Goal: Transaction & Acquisition: Purchase product/service

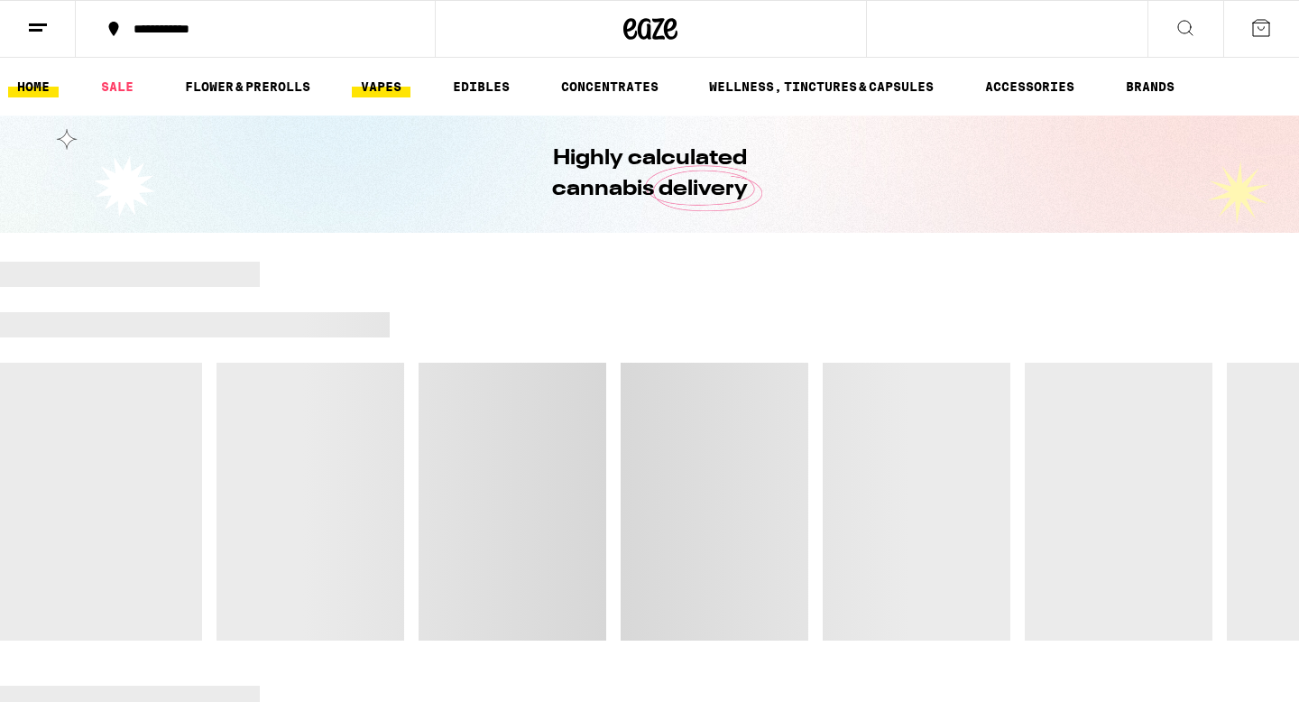
click at [381, 88] on link "VAPES" at bounding box center [381, 87] width 59 height 22
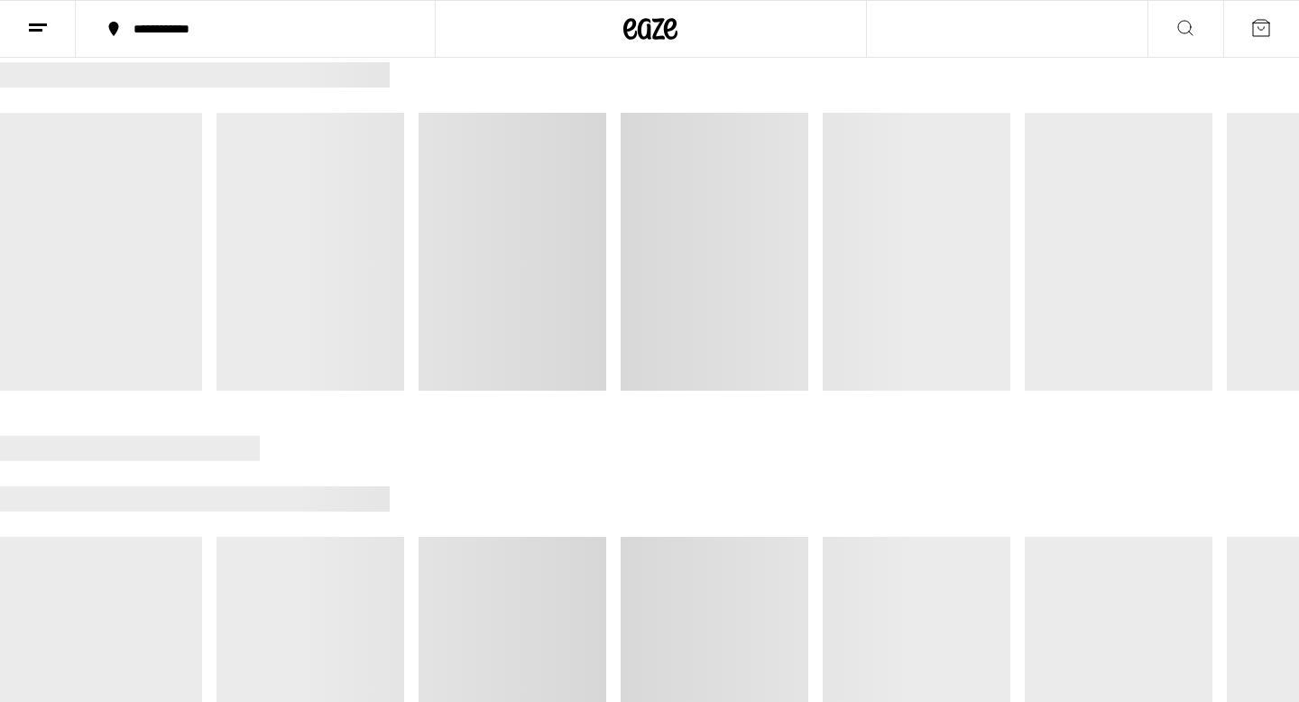
scroll to position [239, 0]
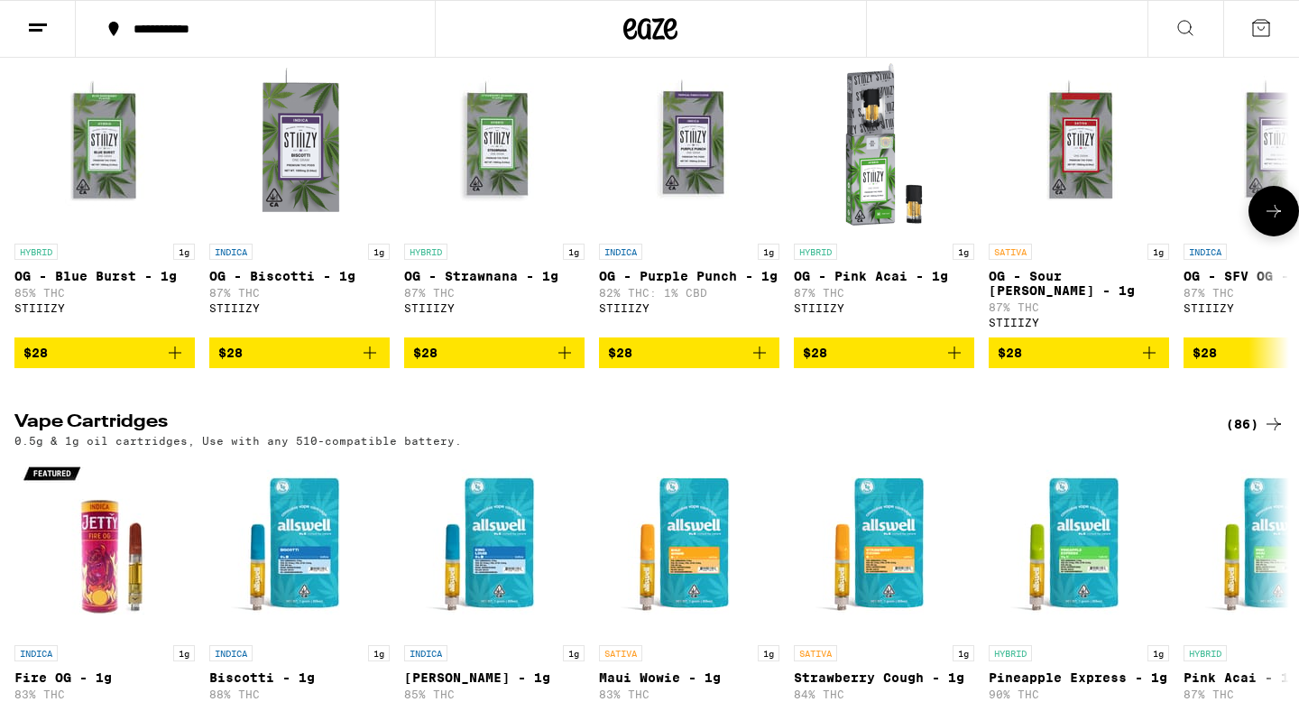
click at [176, 364] on icon "Add to bag" at bounding box center [175, 353] width 22 height 22
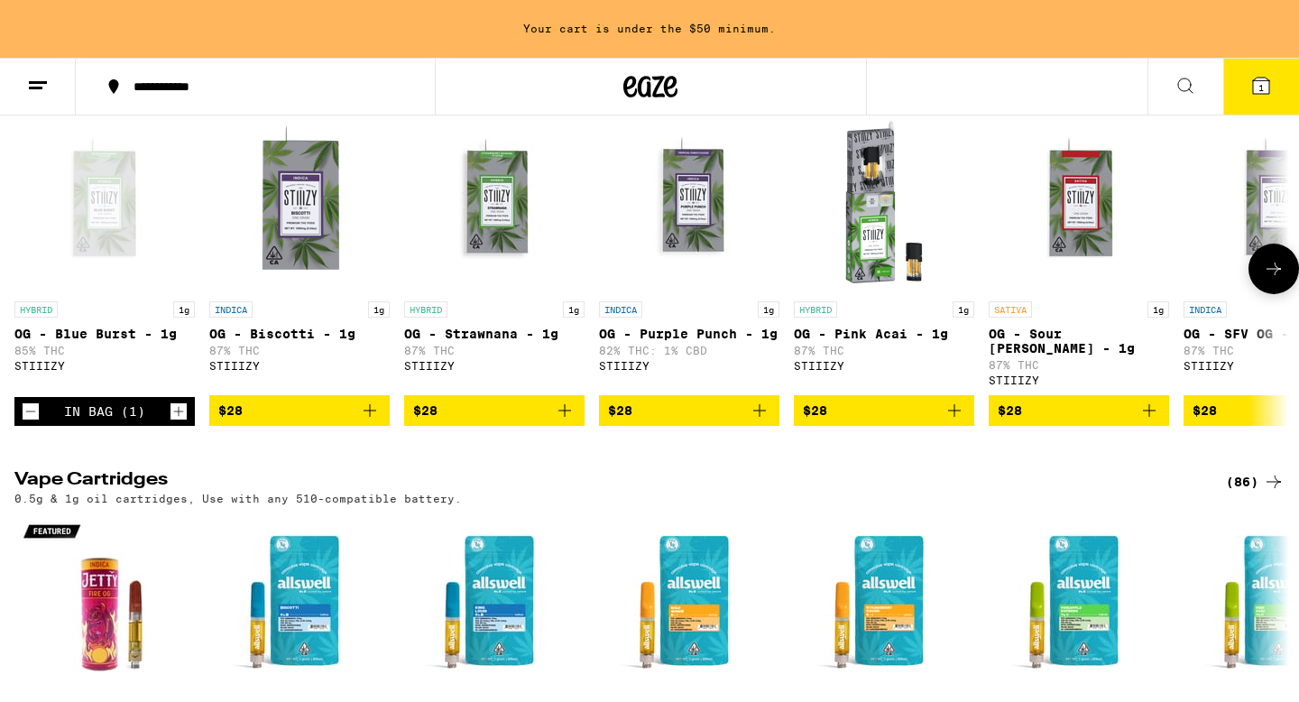
scroll to position [297, 0]
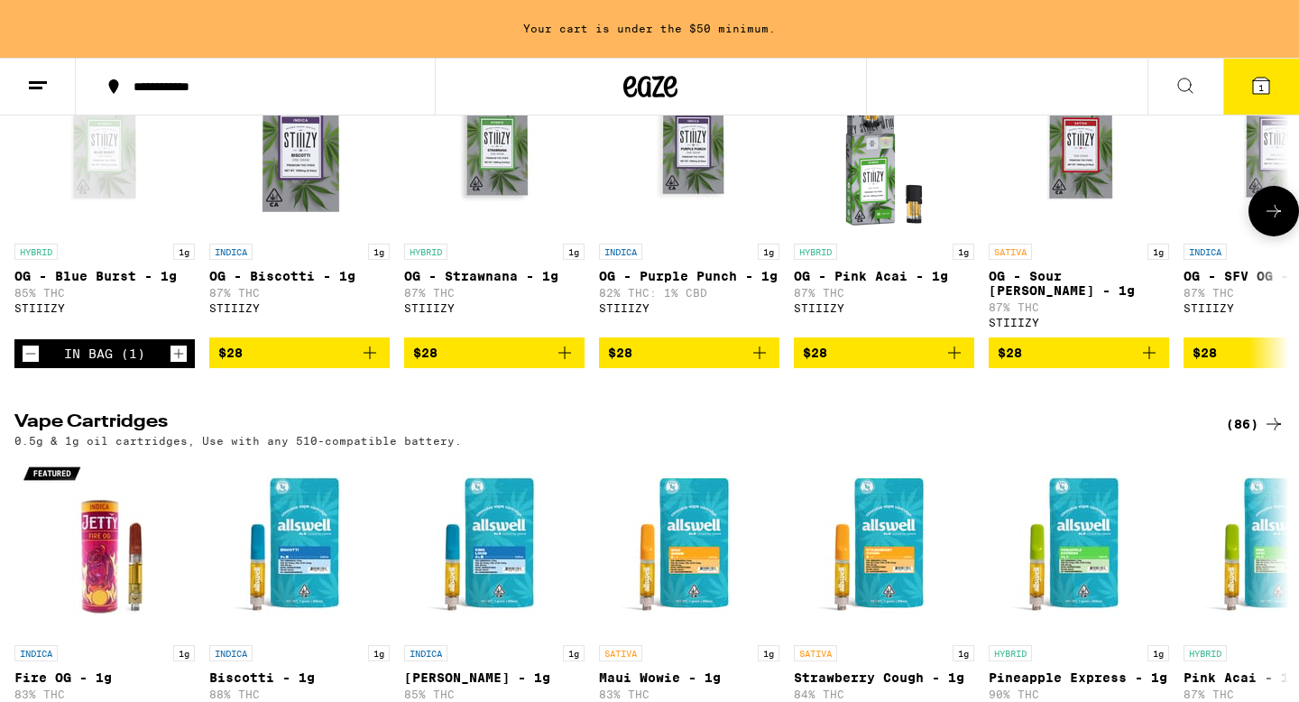
click at [756, 358] on icon "Add to bag" at bounding box center [760, 353] width 22 height 22
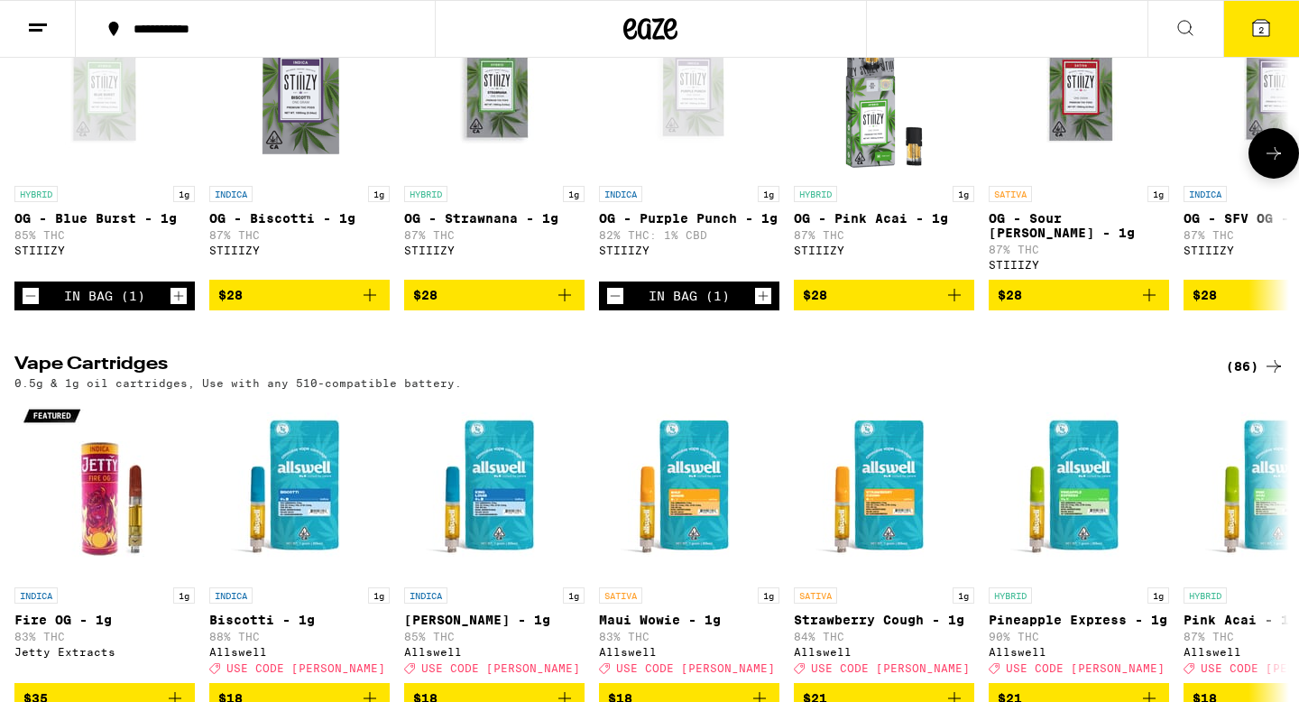
scroll to position [239, 0]
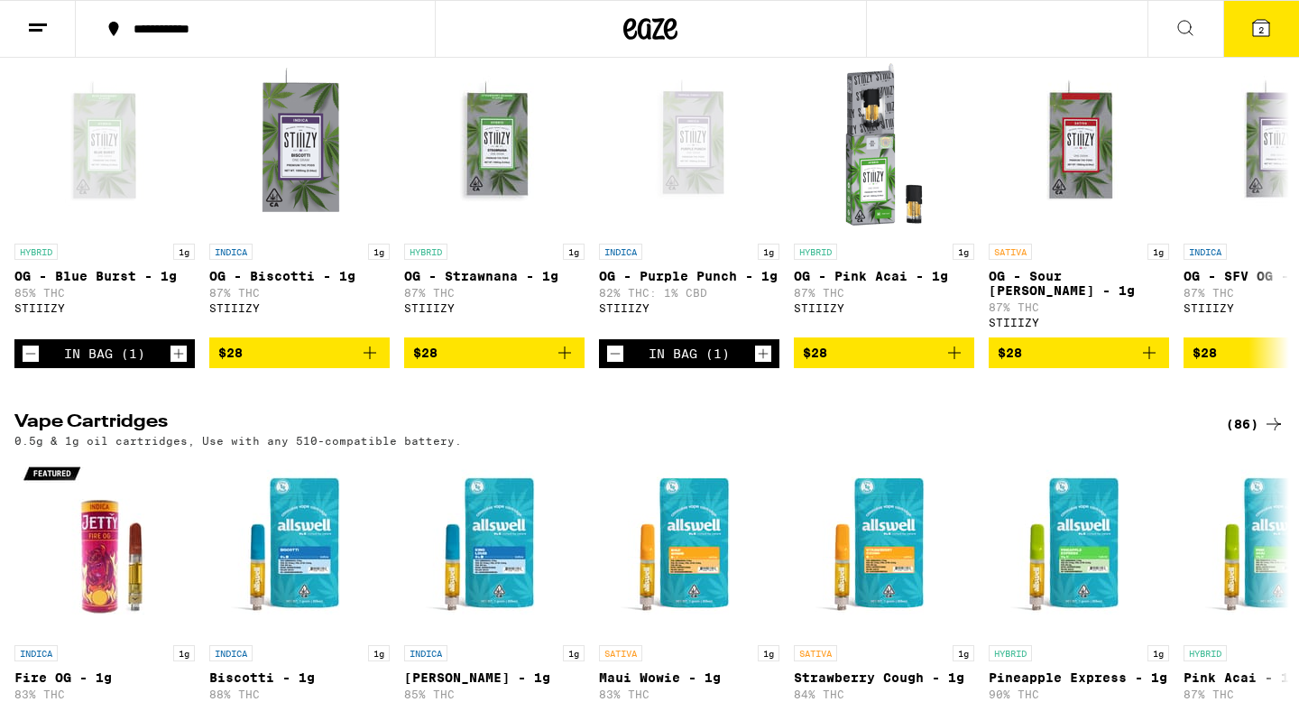
click at [1247, 39] on button "2" at bounding box center [1262, 29] width 76 height 56
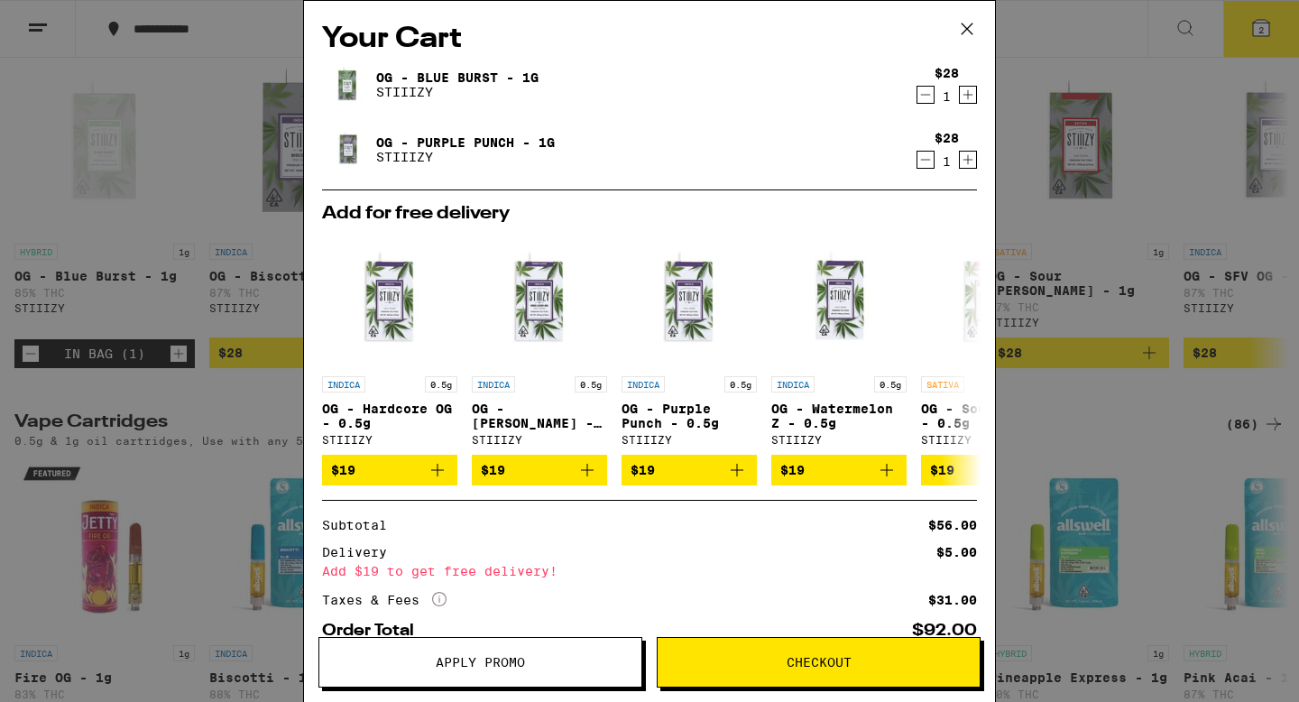
click at [924, 162] on icon "Decrement" at bounding box center [926, 160] width 16 height 22
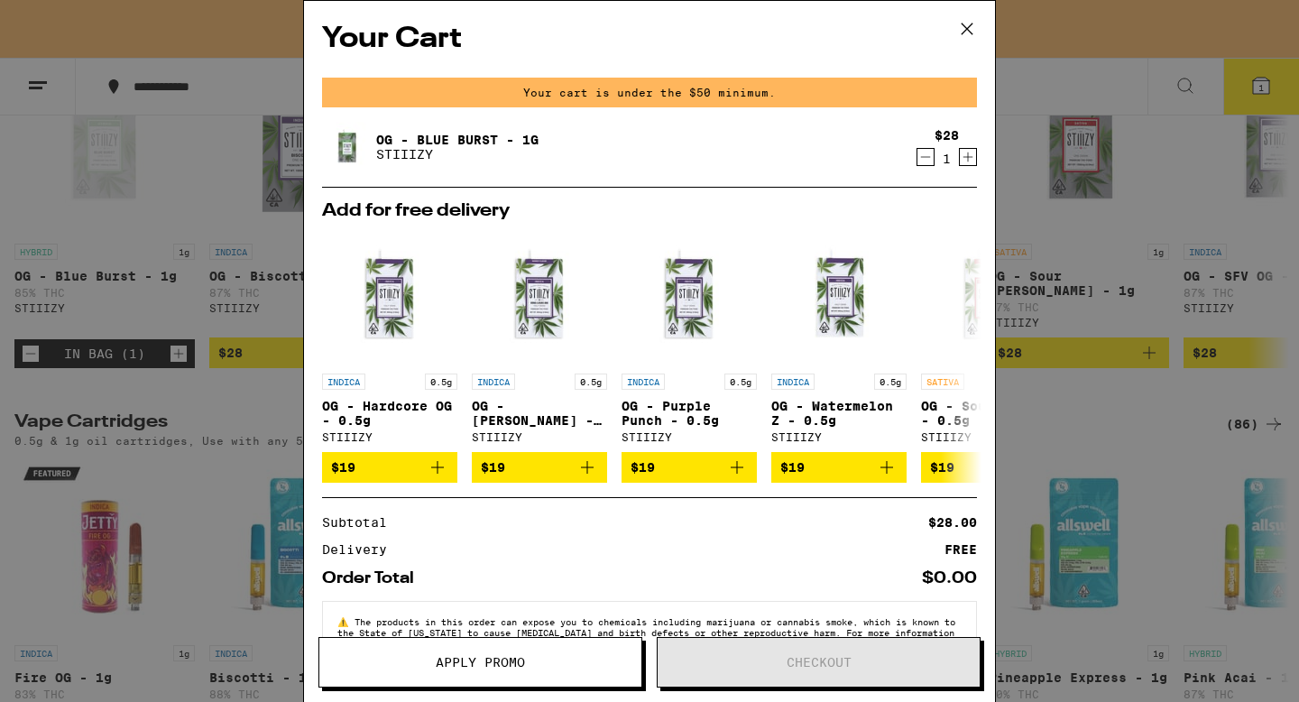
click at [965, 26] on icon at bounding box center [967, 28] width 11 height 11
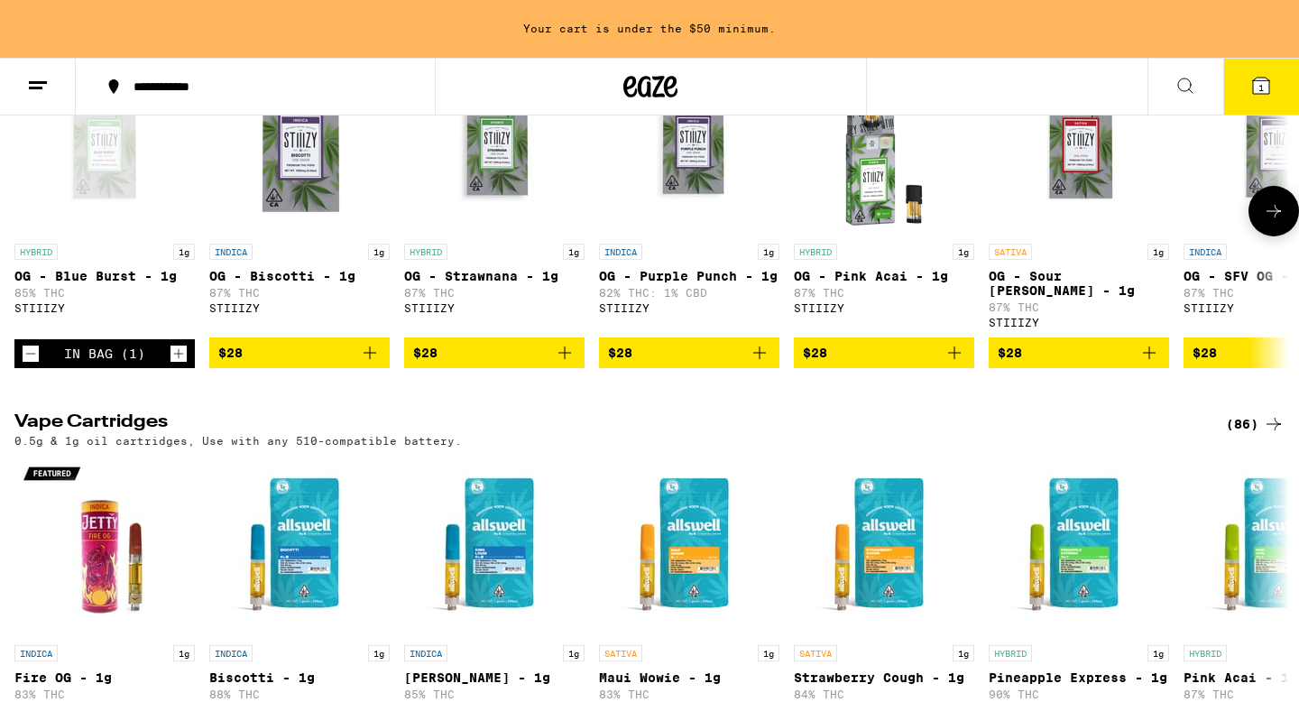
click at [1299, 214] on div at bounding box center [1274, 211] width 51 height 51
click at [180, 361] on icon "Increment" at bounding box center [179, 354] width 16 height 22
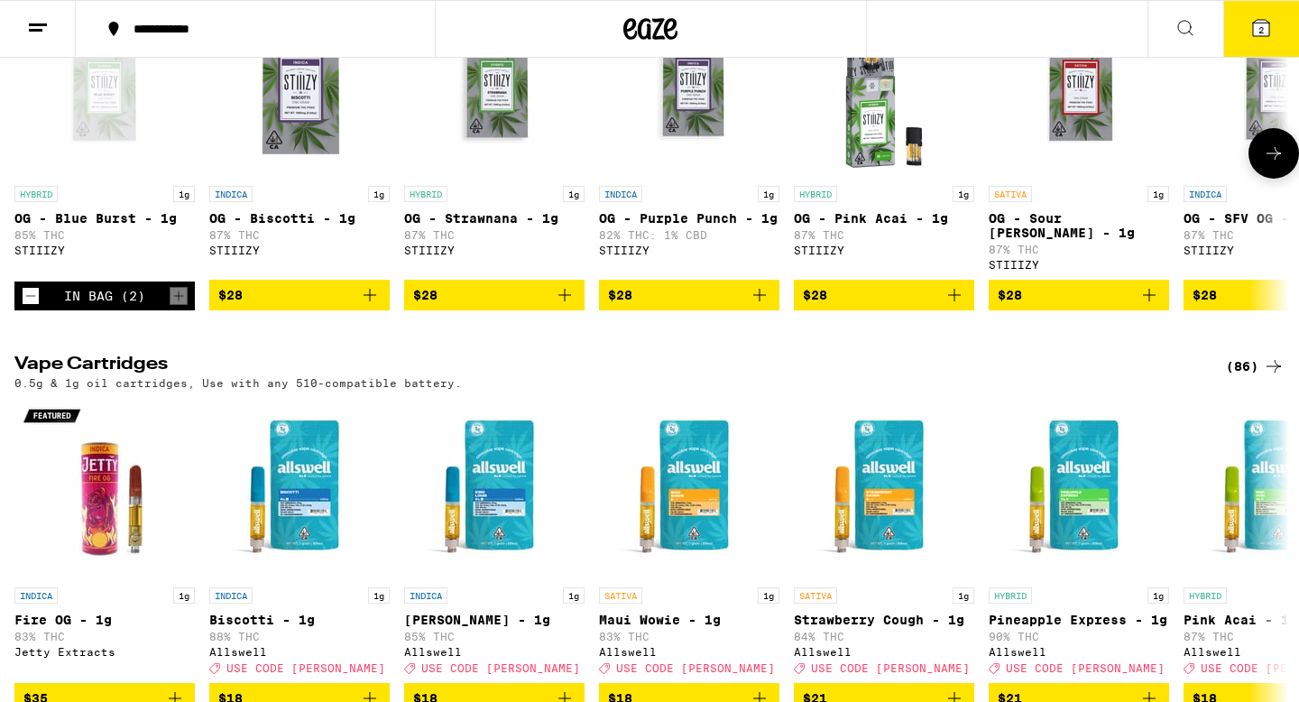
scroll to position [239, 0]
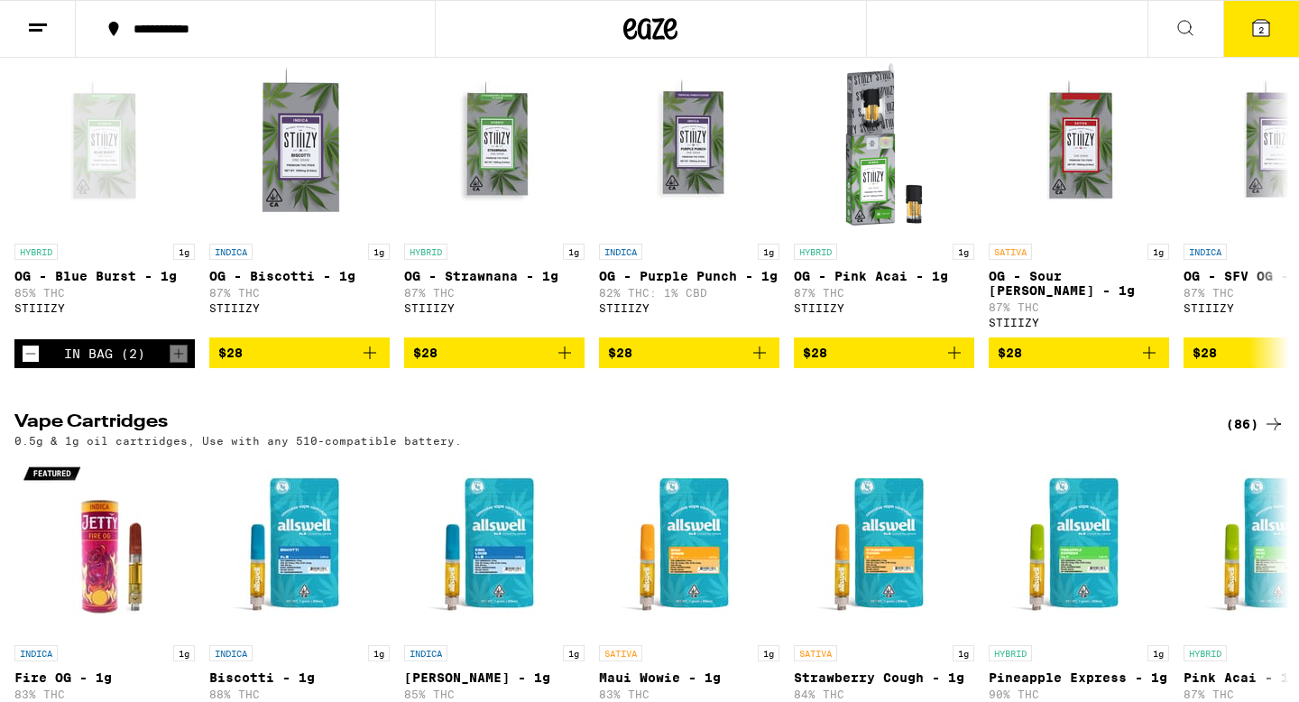
click at [1256, 21] on icon at bounding box center [1261, 28] width 16 height 16
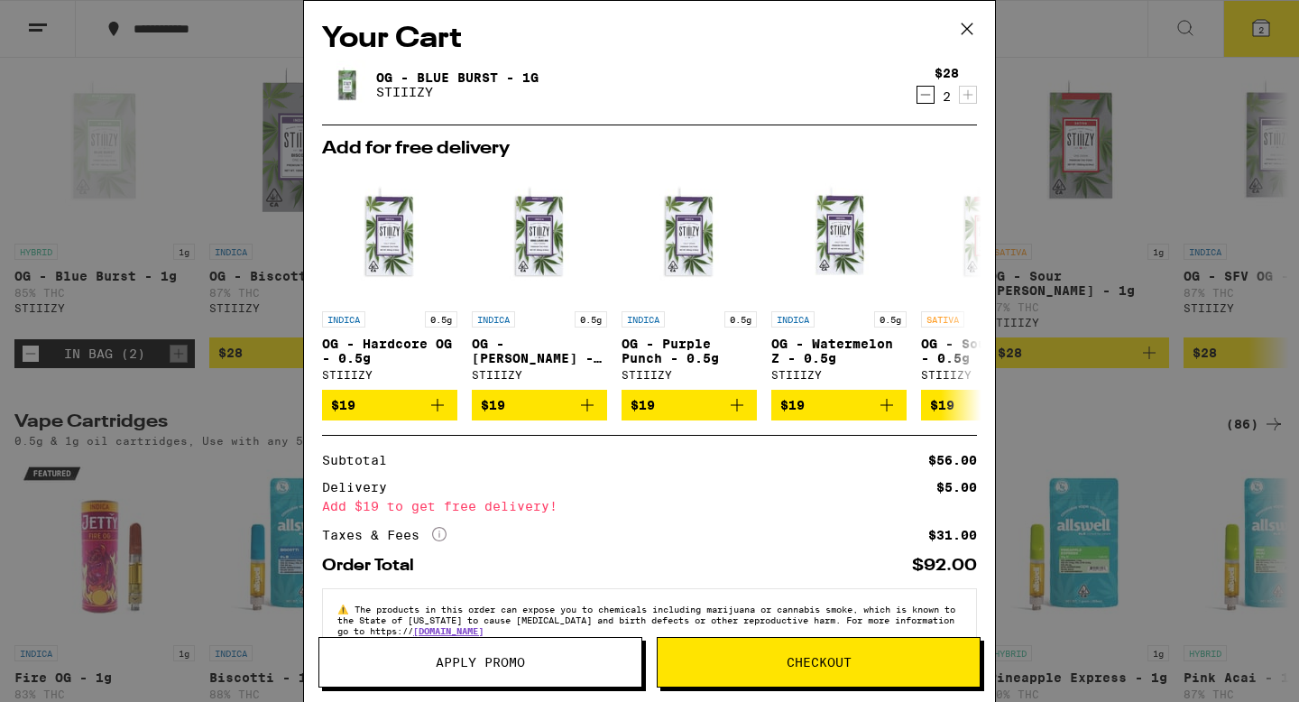
click at [928, 88] on icon "Decrement" at bounding box center [926, 95] width 16 height 22
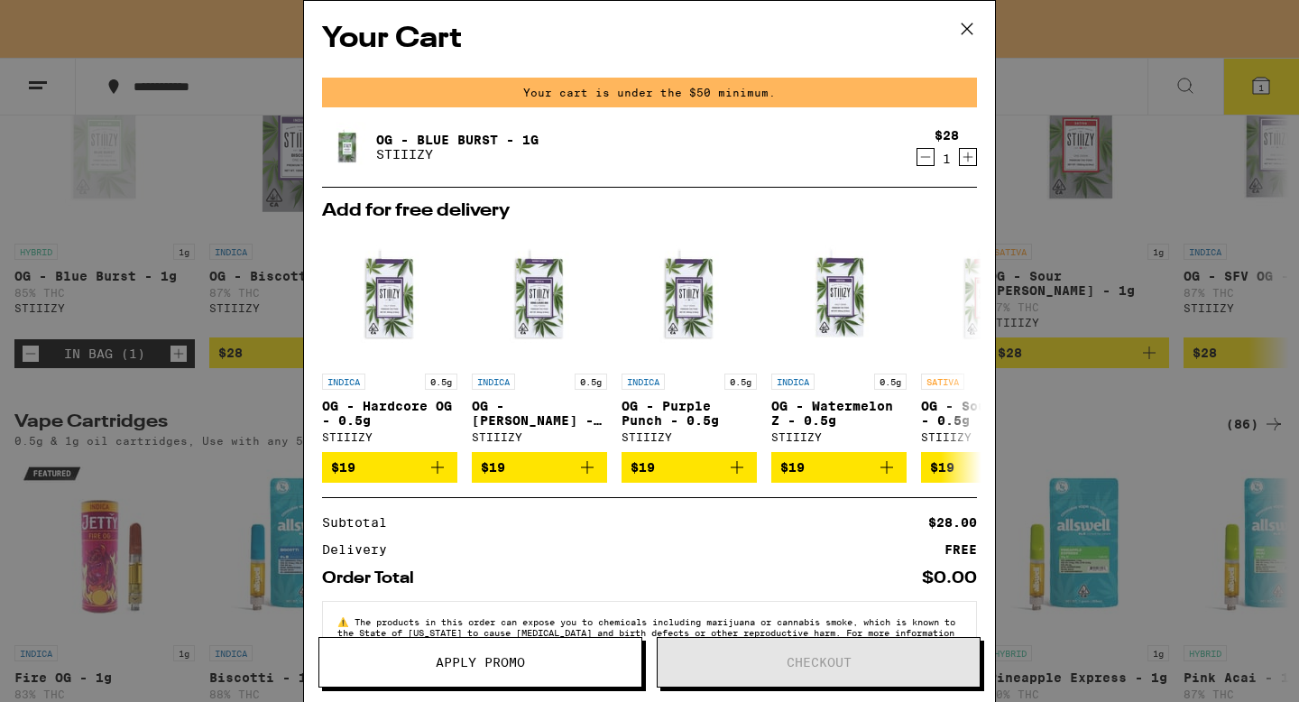
click at [975, 23] on icon at bounding box center [967, 28] width 27 height 27
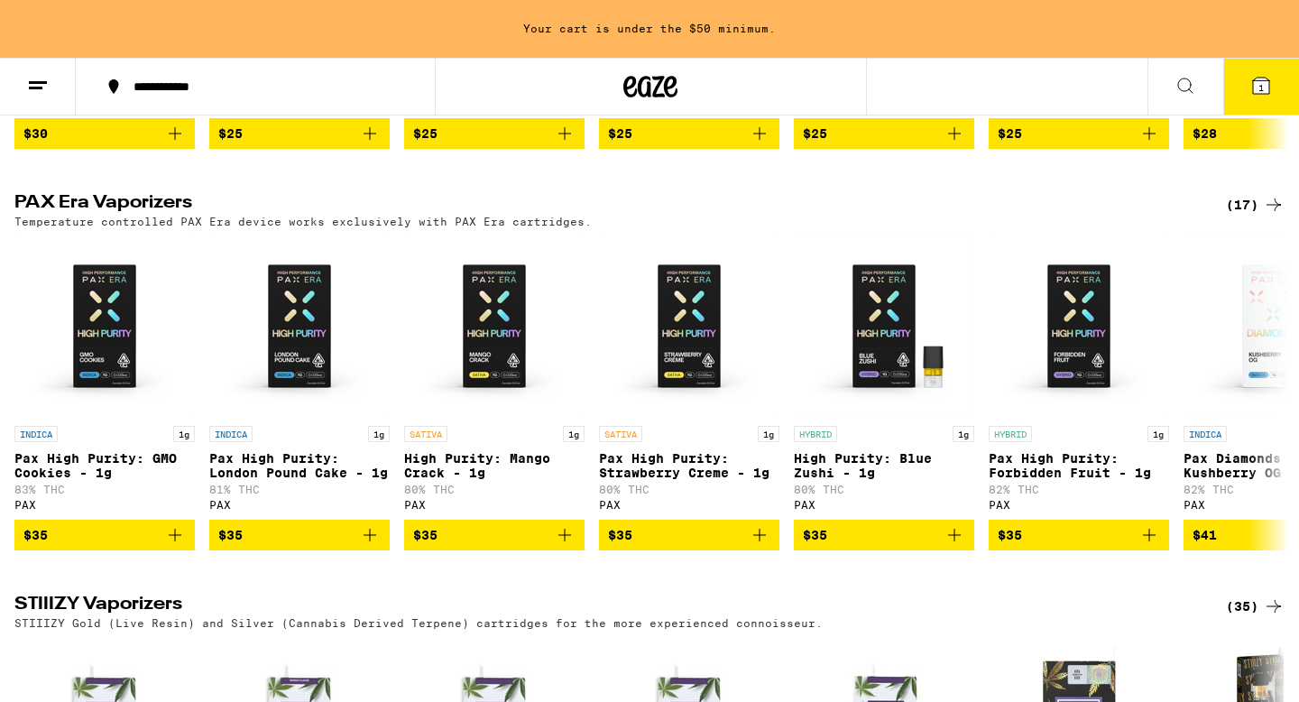
scroll to position [1704, 0]
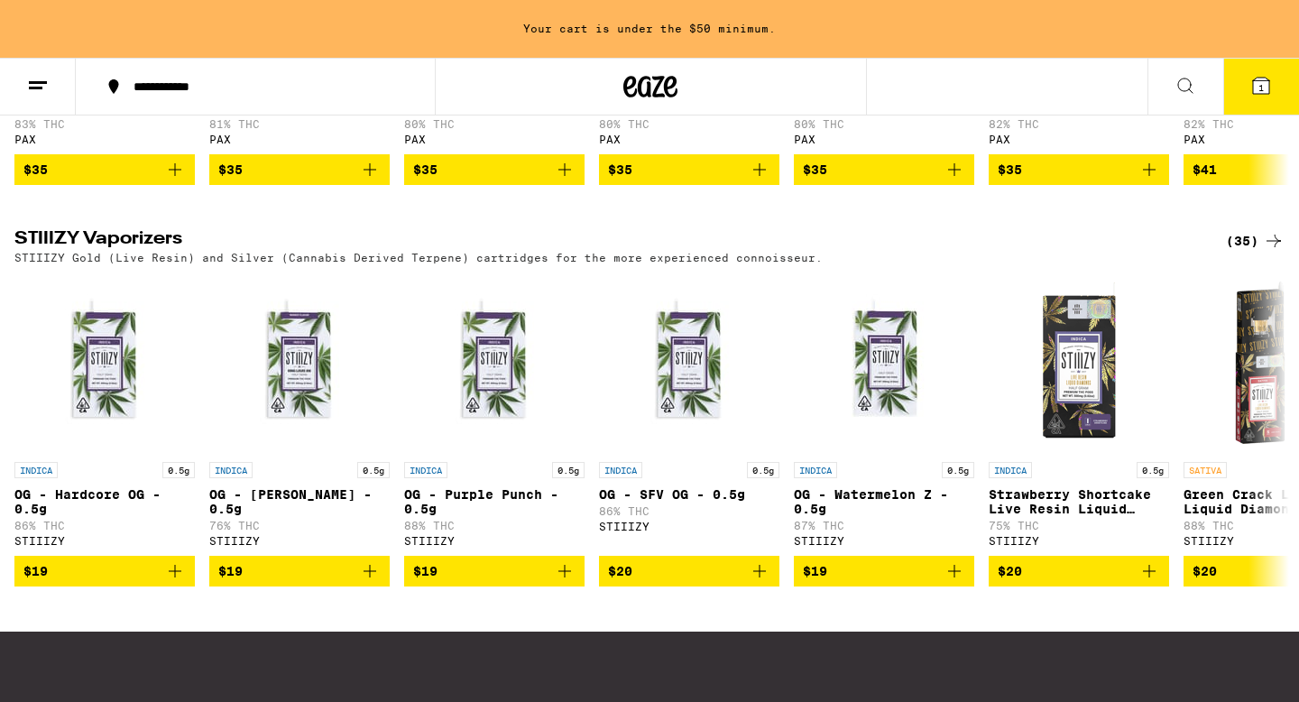
click at [1234, 252] on div "(35)" at bounding box center [1255, 241] width 59 height 22
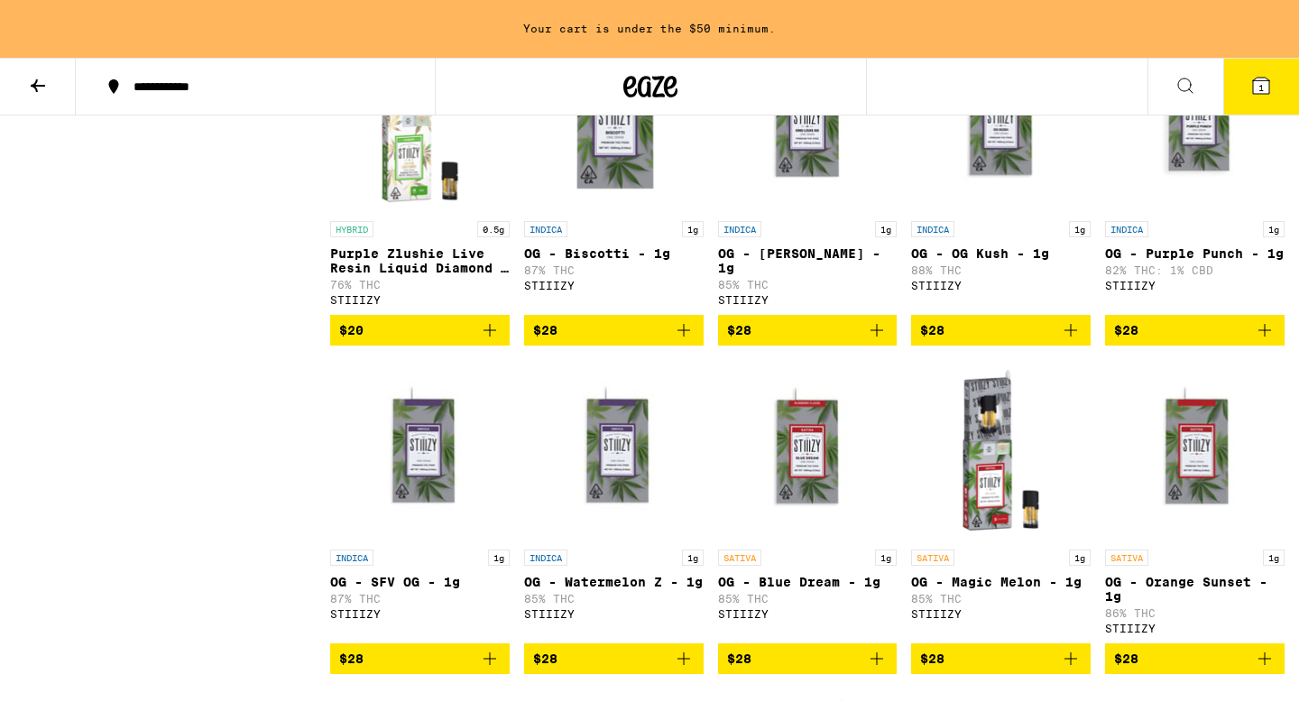
scroll to position [1271, 0]
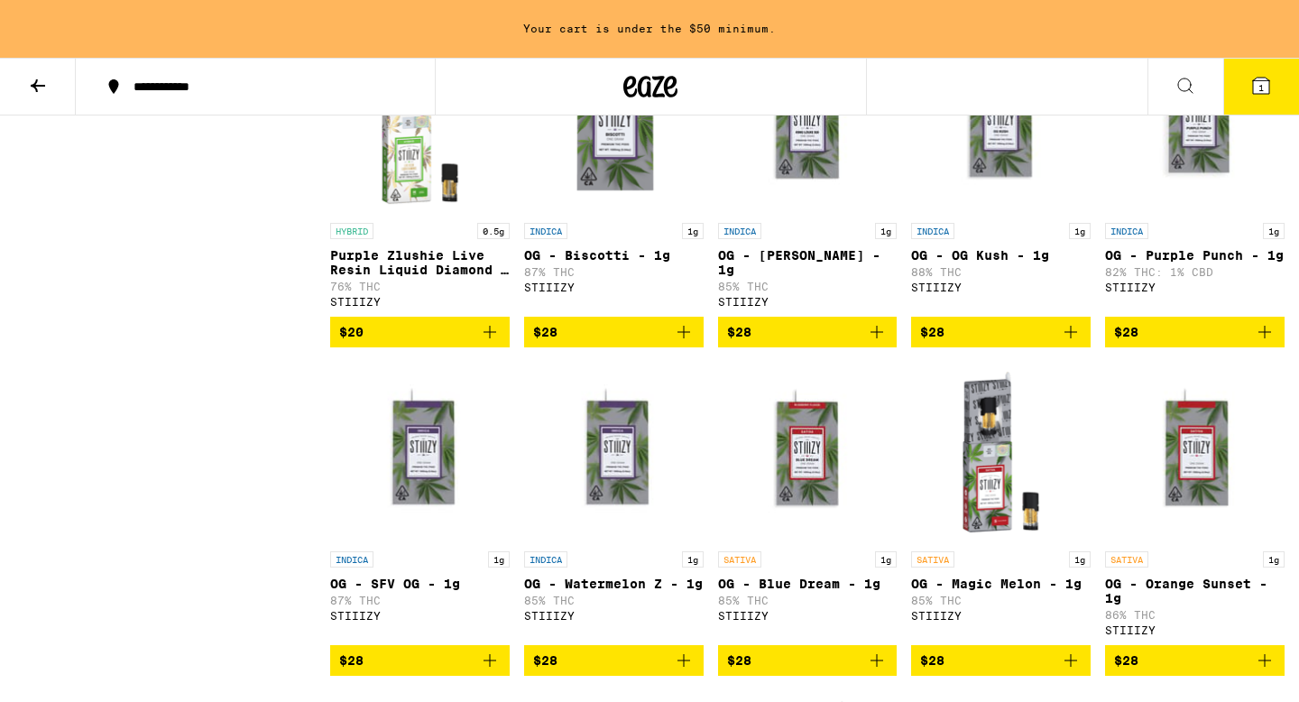
click at [1262, 343] on icon "Add to bag" at bounding box center [1265, 332] width 22 height 22
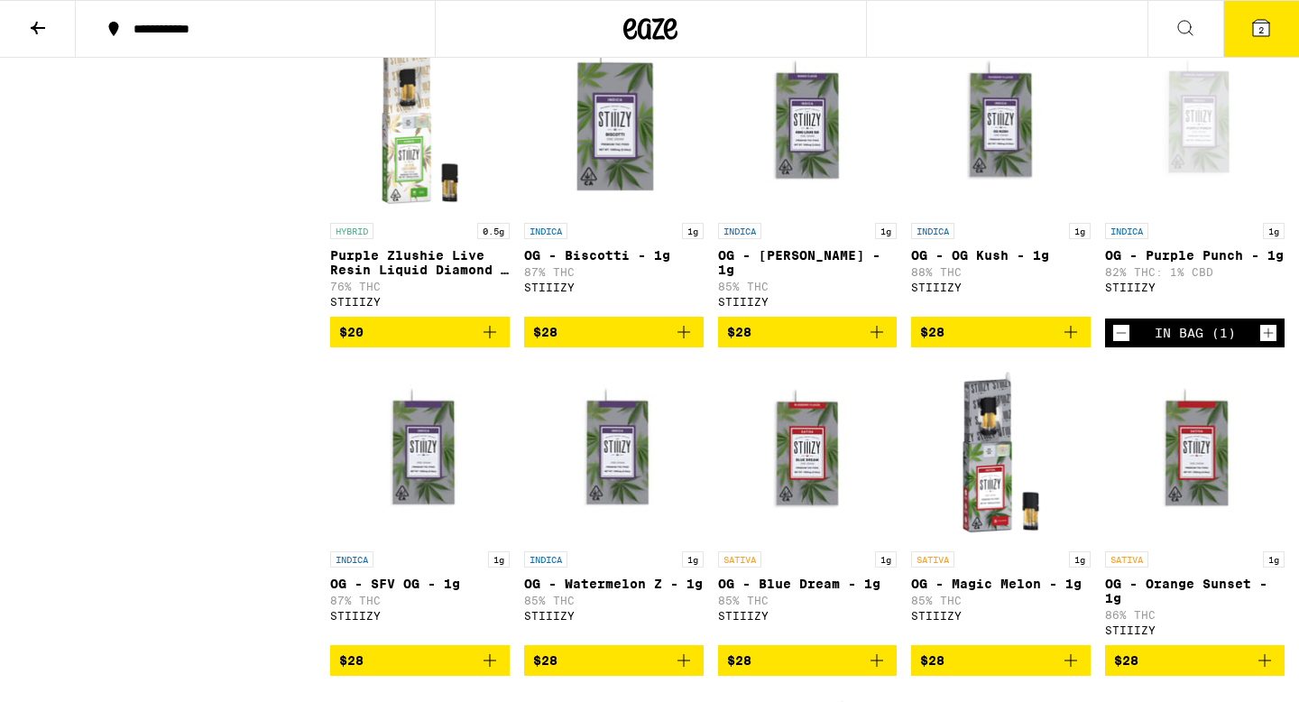
click at [1264, 12] on button "2" at bounding box center [1262, 29] width 76 height 56
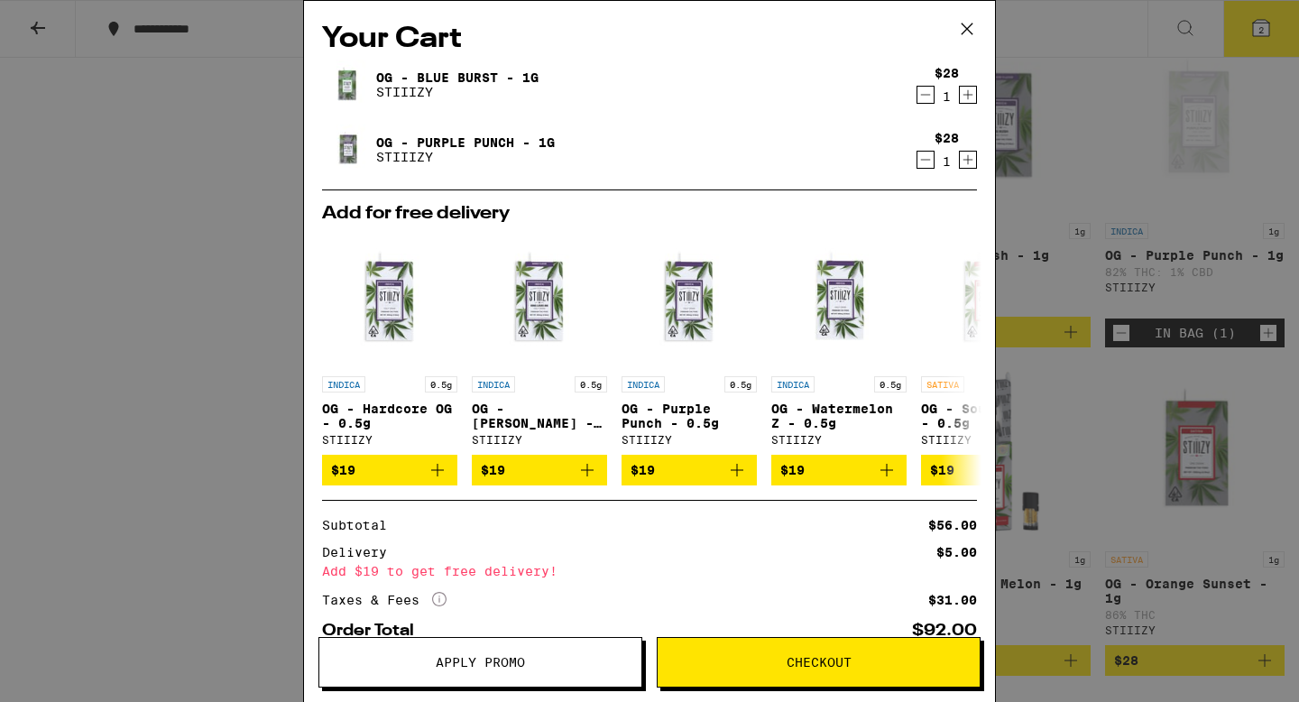
click at [783, 644] on button "Checkout" at bounding box center [819, 662] width 324 height 51
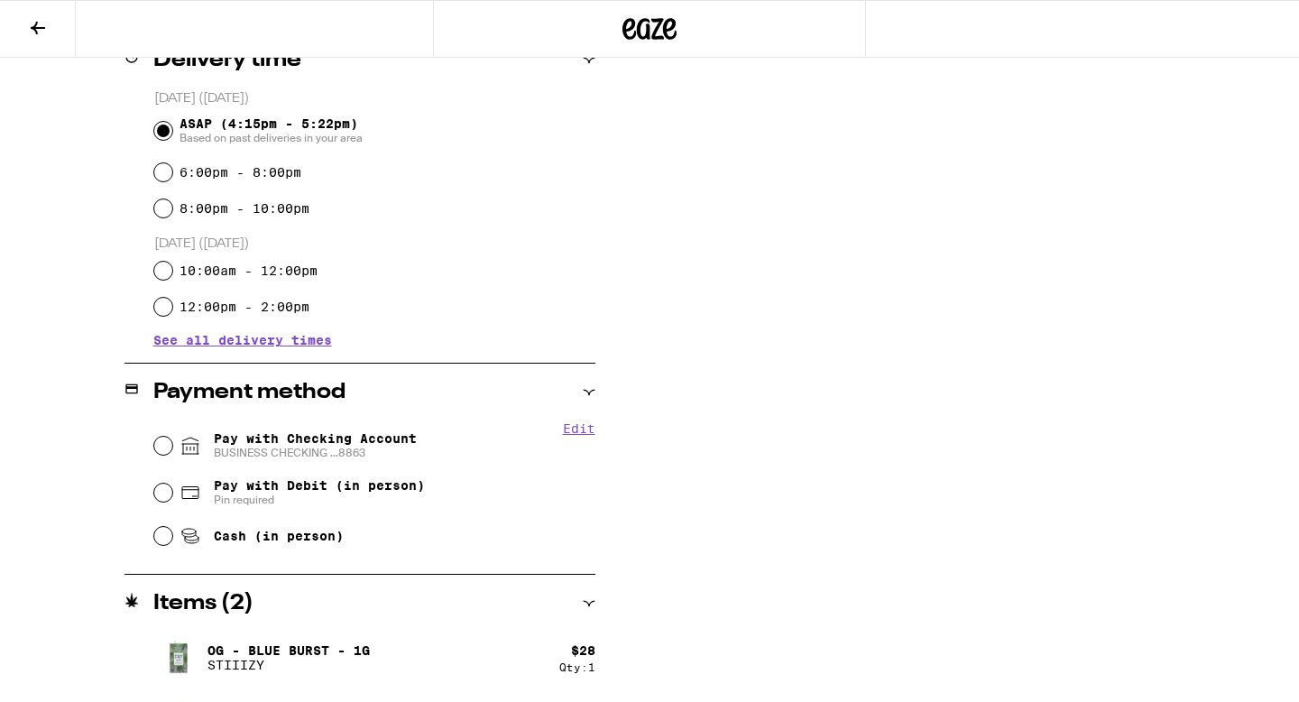
scroll to position [503, 0]
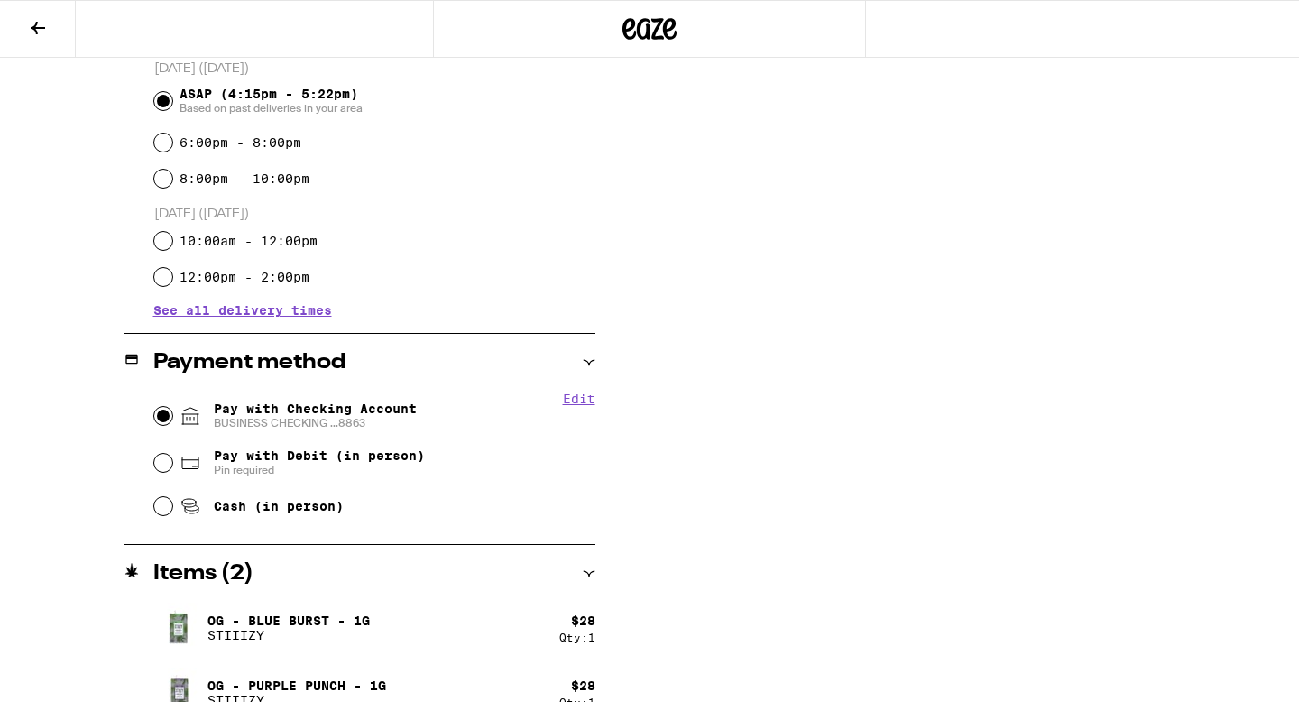
click at [159, 423] on input "Pay with Checking Account BUSINESS CHECKING ...8863" at bounding box center [163, 416] width 18 height 18
radio input "true"
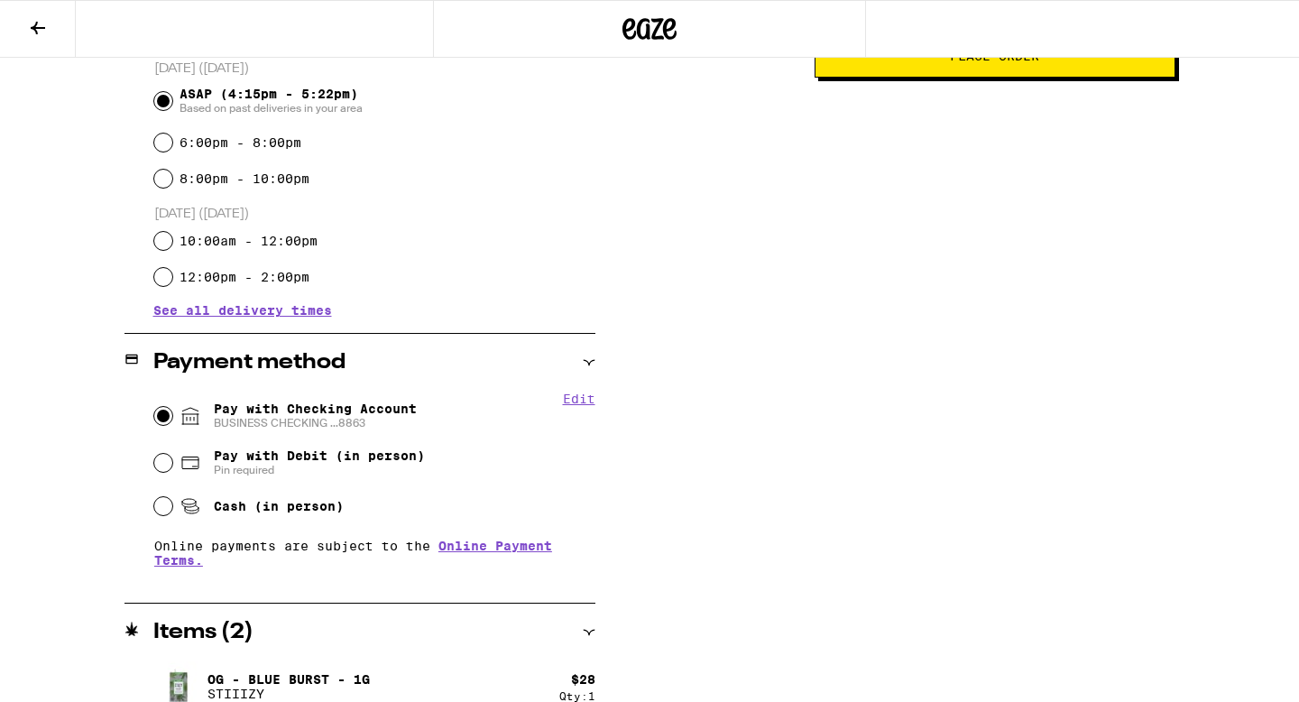
click at [907, 62] on span "Place Order" at bounding box center [995, 56] width 330 height 13
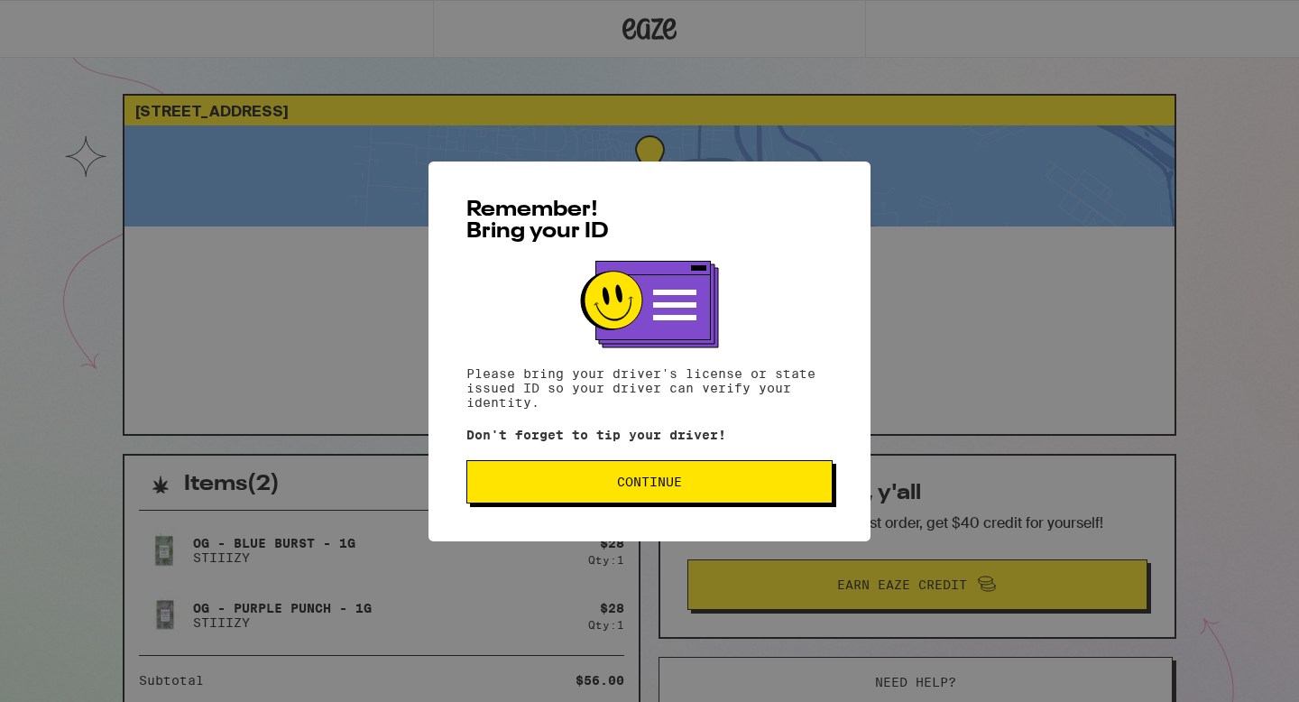
click at [598, 471] on button "Continue" at bounding box center [650, 481] width 366 height 43
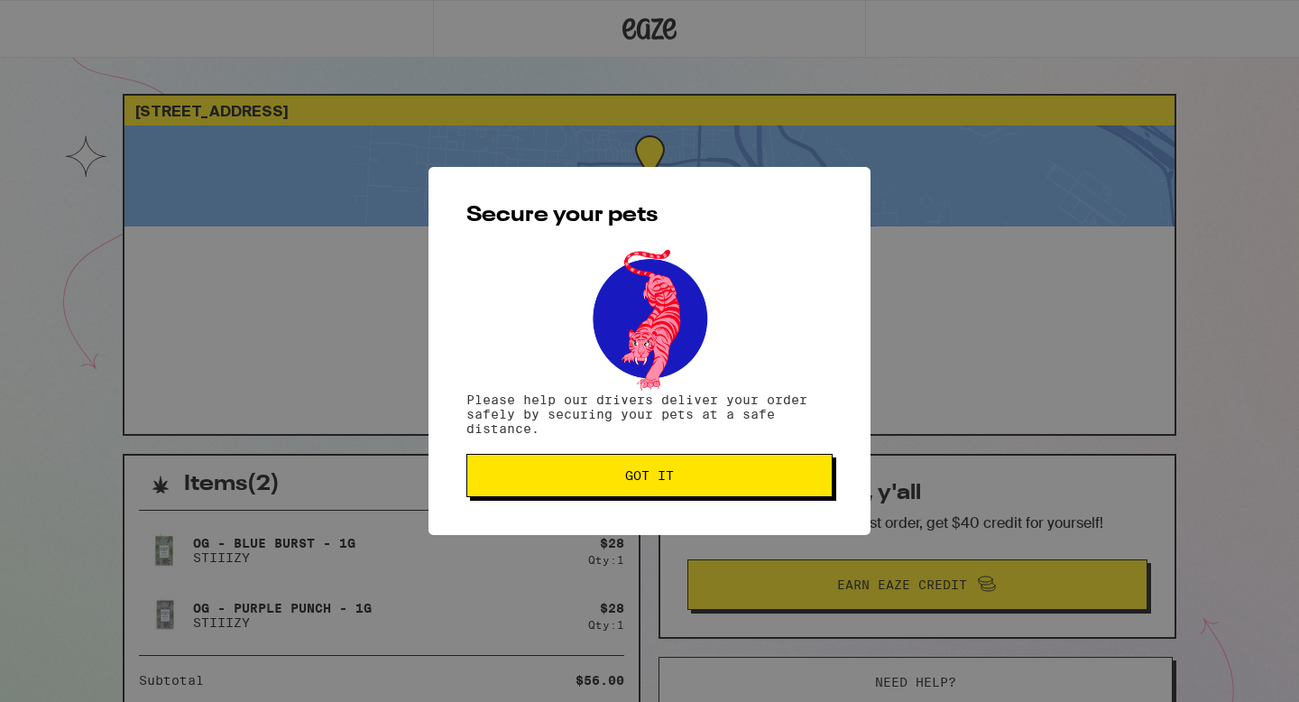
click at [586, 467] on button "Got it" at bounding box center [650, 475] width 366 height 43
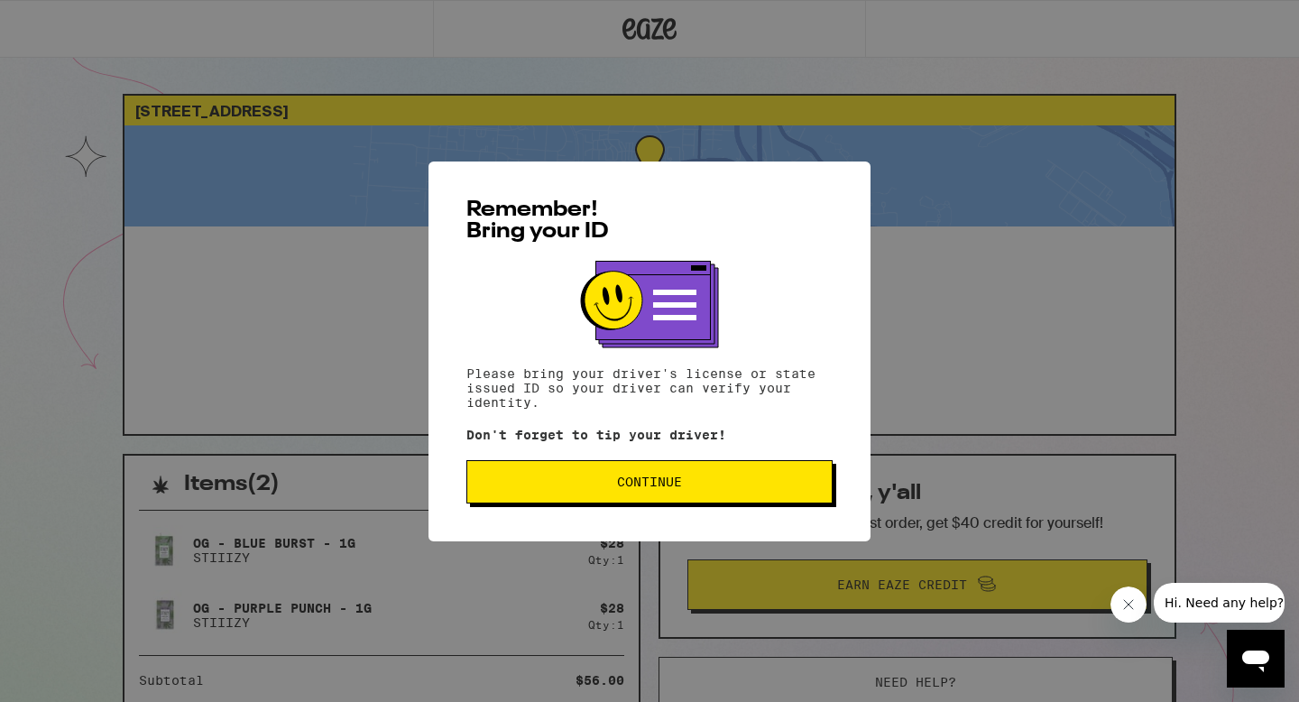
click at [674, 501] on button "Continue" at bounding box center [650, 481] width 366 height 43
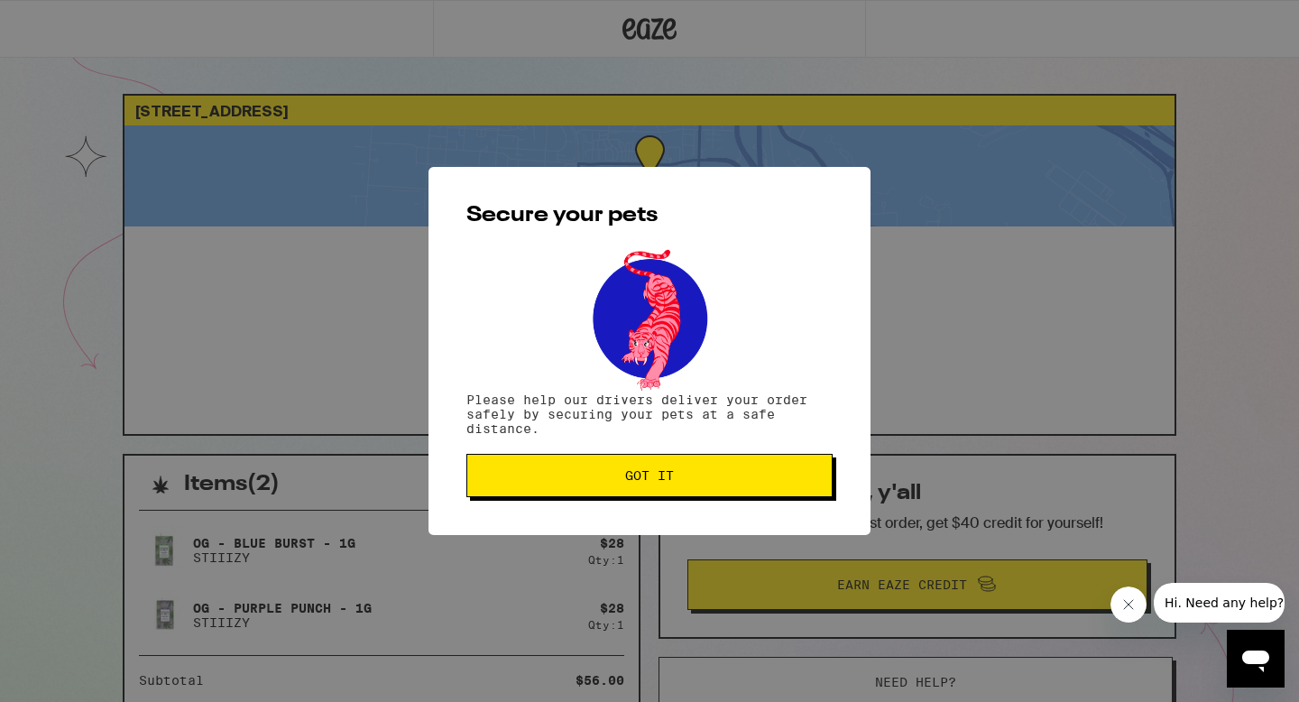
click at [655, 478] on span "Got it" at bounding box center [649, 475] width 49 height 13
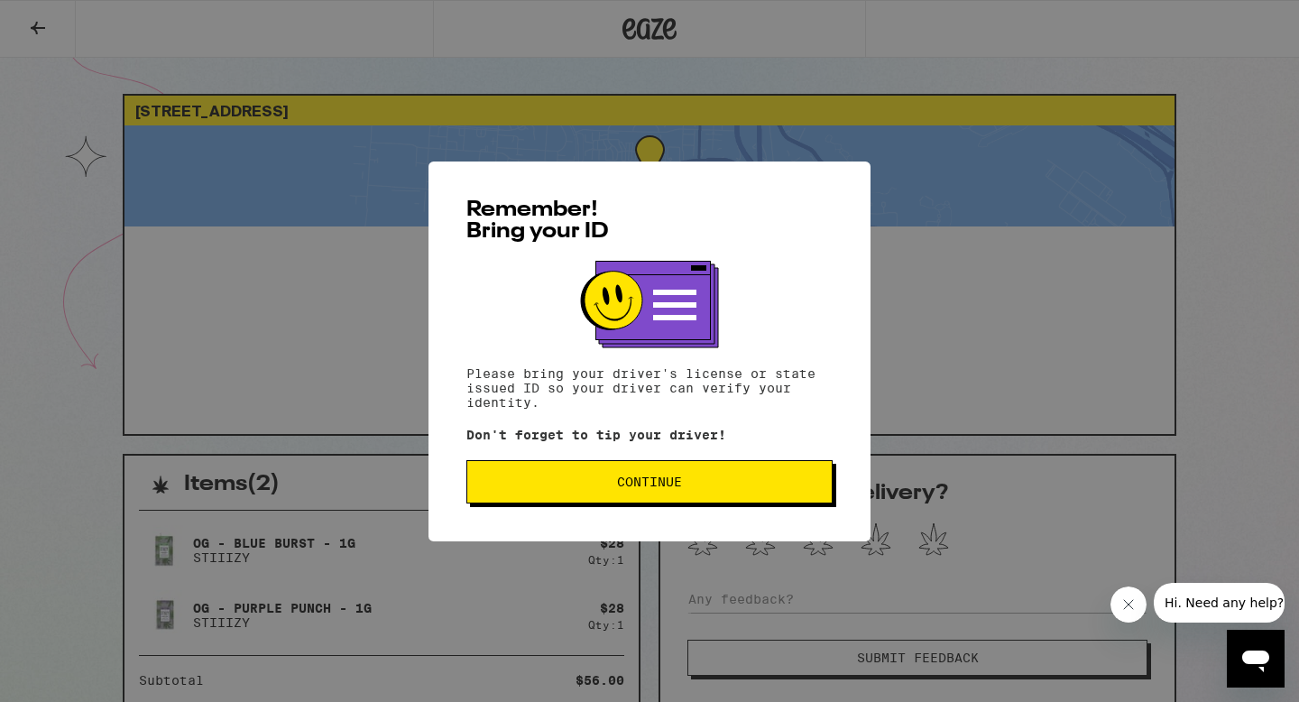
click at [709, 478] on button "Continue" at bounding box center [650, 481] width 366 height 43
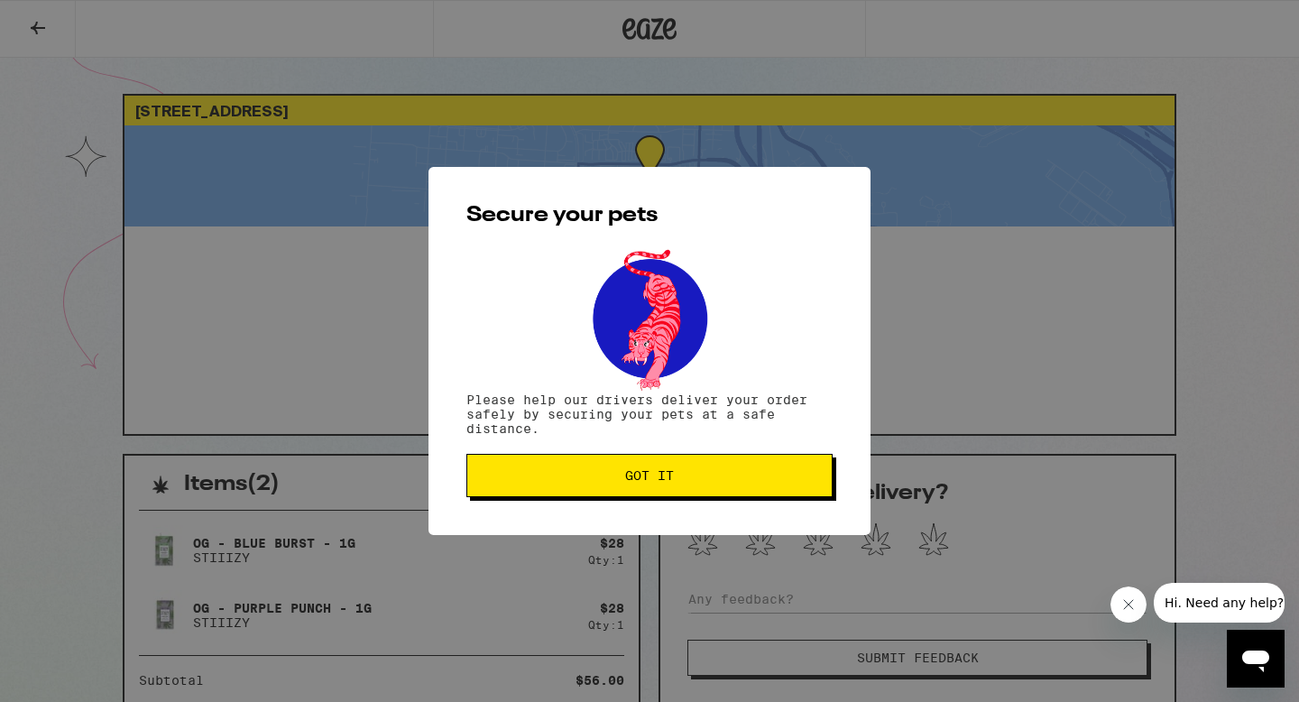
click at [709, 478] on span "Got it" at bounding box center [650, 475] width 336 height 13
